Goal: Task Accomplishment & Management: Manage account settings

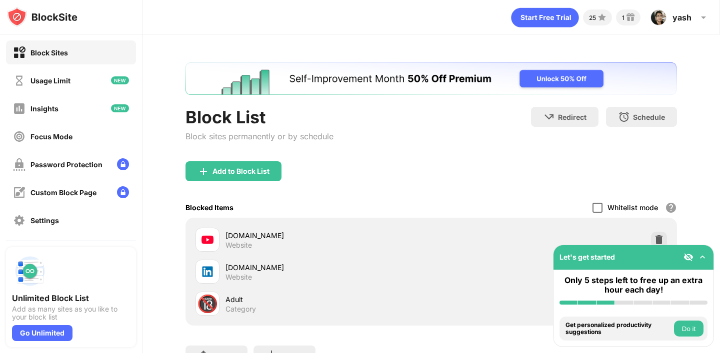
click at [600, 209] on div at bounding box center [597, 208] width 10 height 10
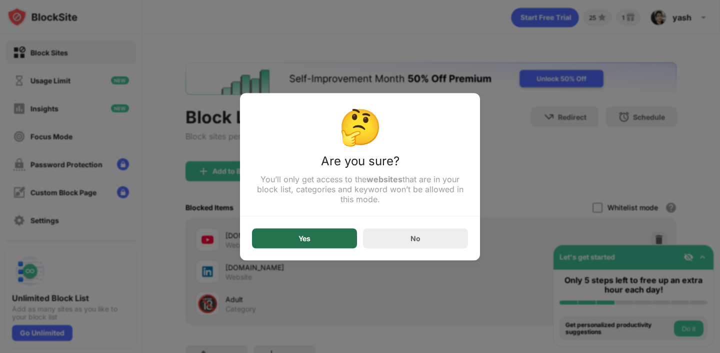
click at [297, 240] on div "Yes" at bounding box center [304, 238] width 105 height 20
